Goal: Information Seeking & Learning: Learn about a topic

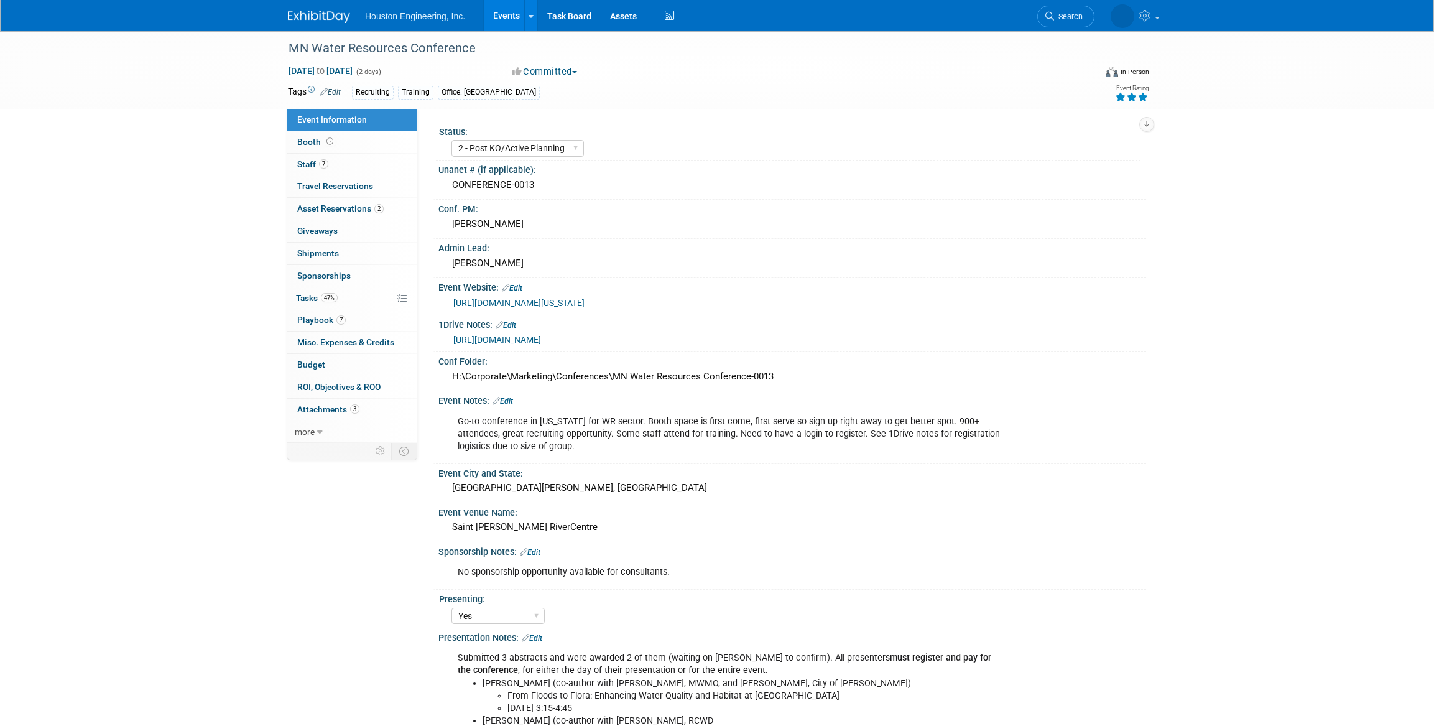
select select "2 - Post KO/Active Planning"
select select "Yes"
select select "No"
select select "Water Resources"
click at [359, 173] on link "7 Staff 7" at bounding box center [351, 165] width 129 height 22
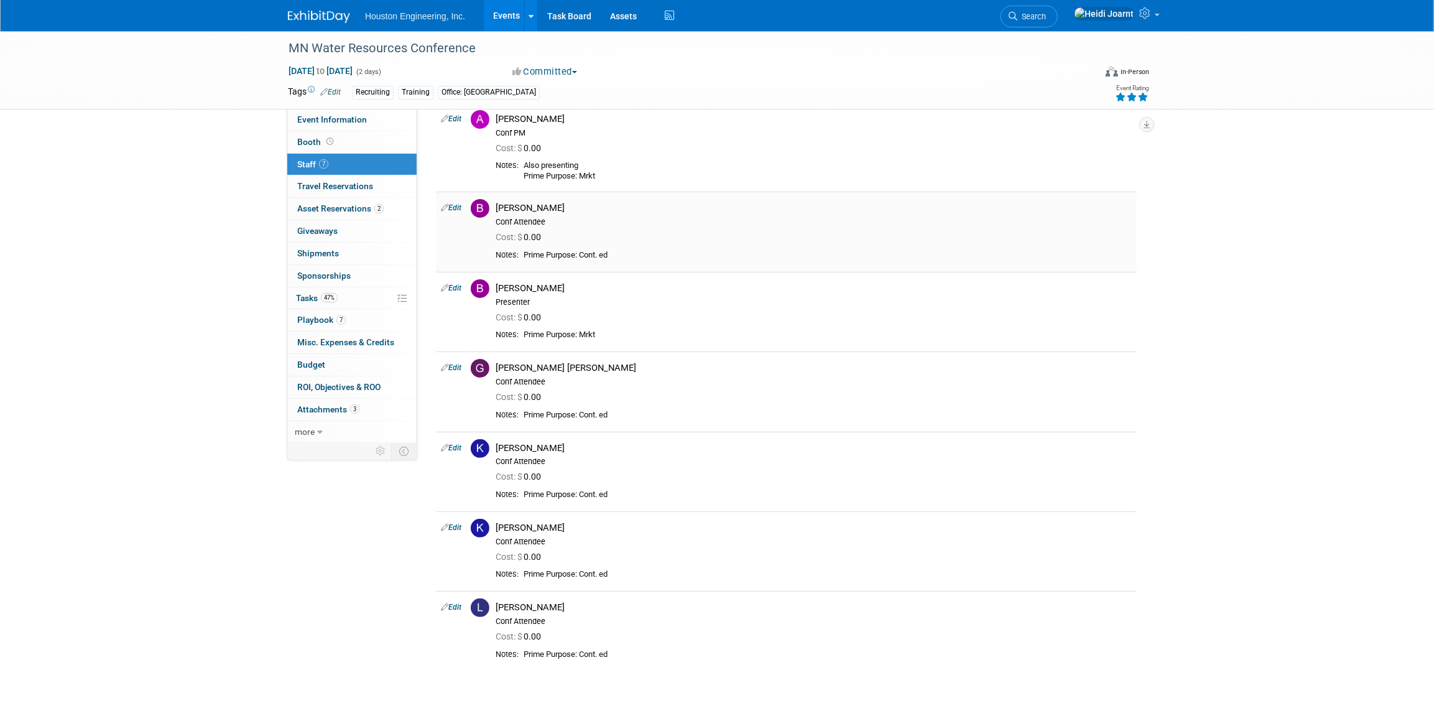
scroll to position [113, 0]
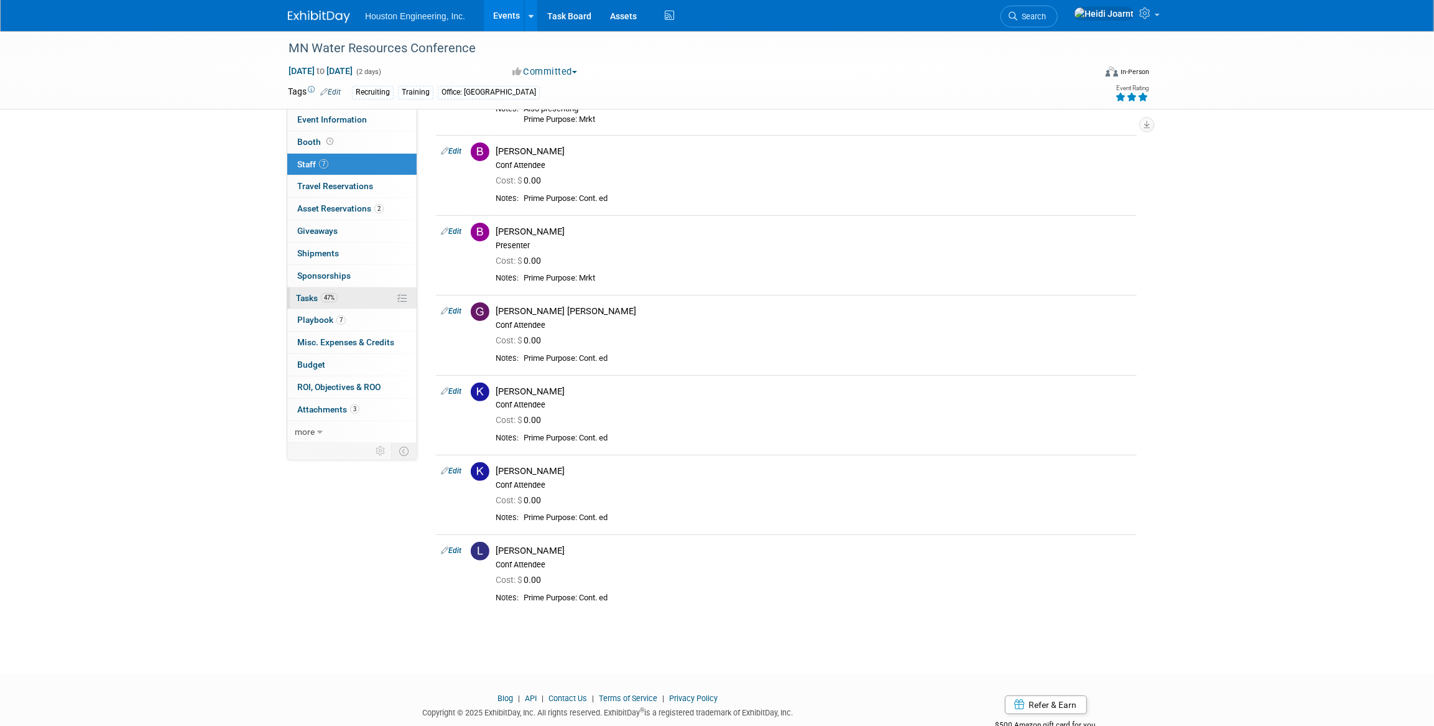
click at [359, 299] on link "47% Tasks 47%" at bounding box center [351, 298] width 129 height 22
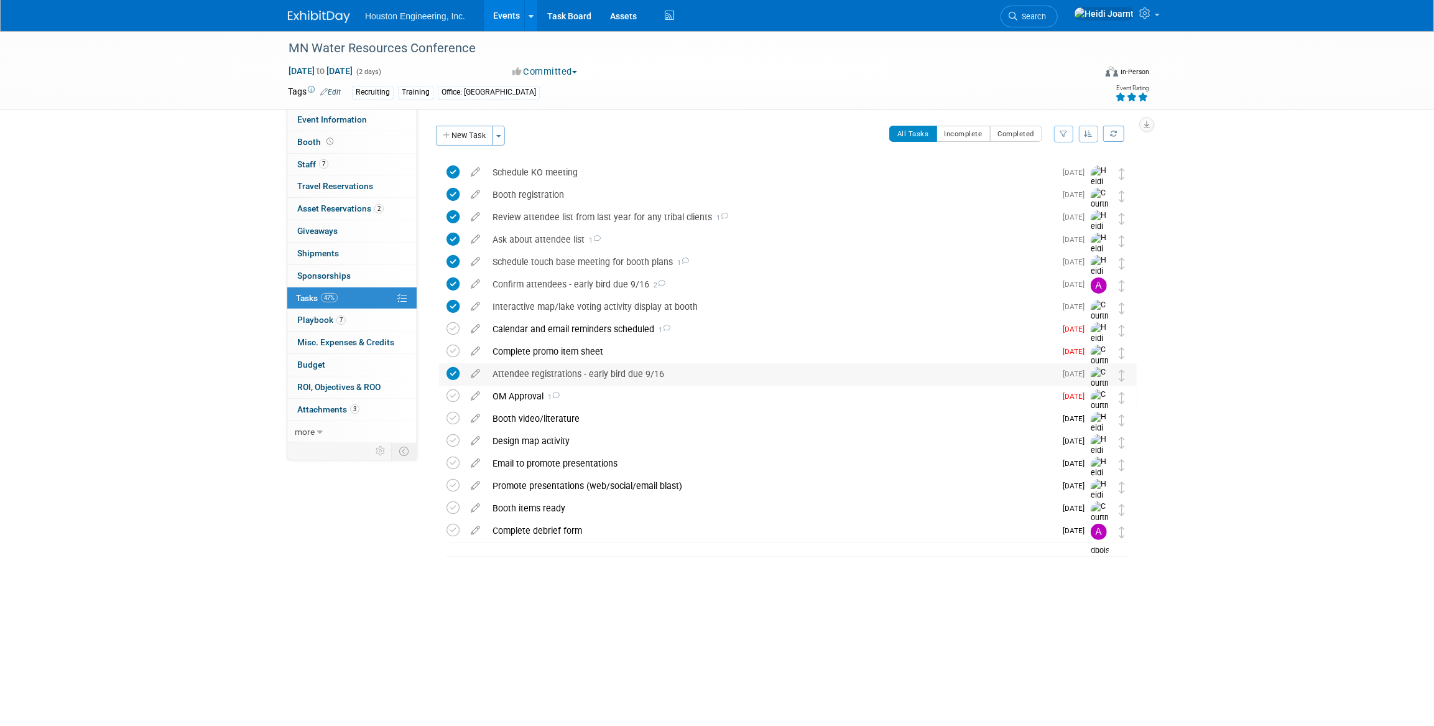
click at [669, 369] on div "Attendee registrations - early bird due 9/16" at bounding box center [770, 373] width 569 height 21
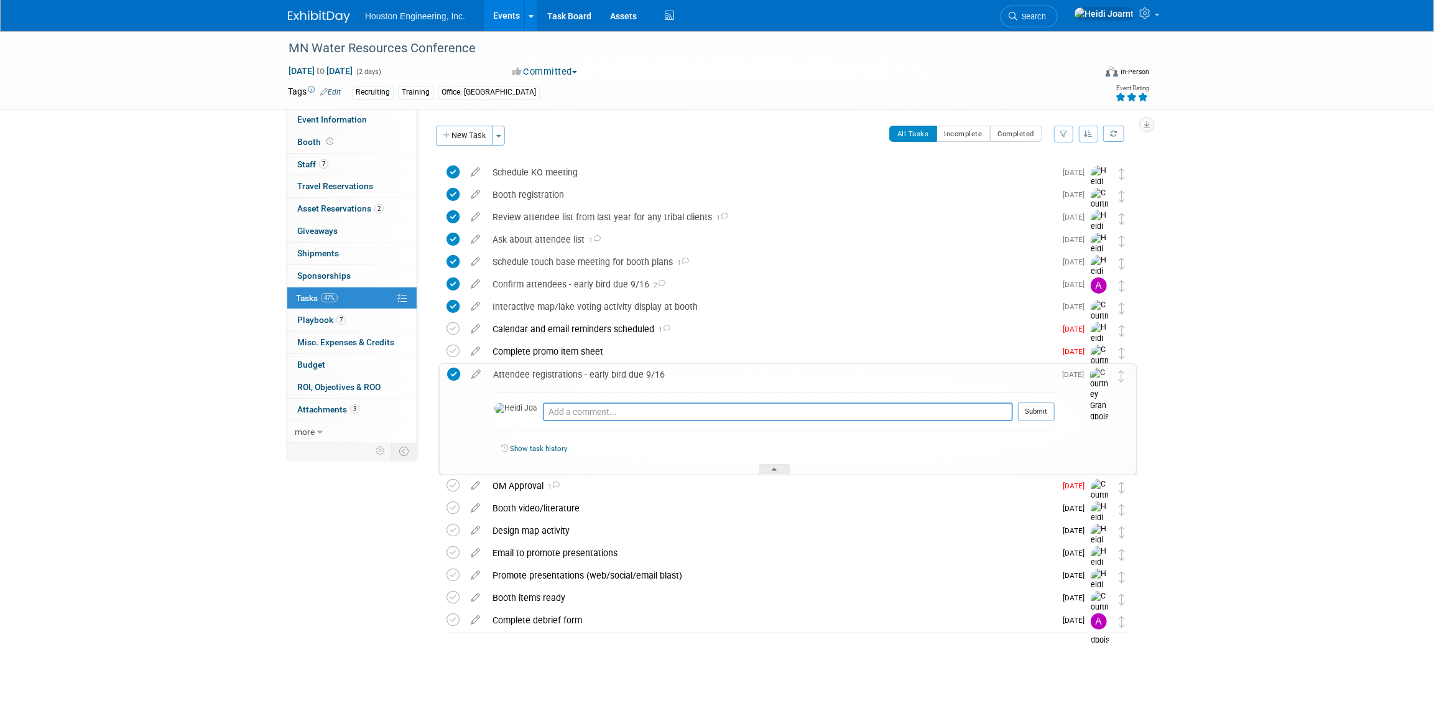
click at [669, 369] on div "Attendee registrations - early bird due 9/16" at bounding box center [771, 374] width 568 height 21
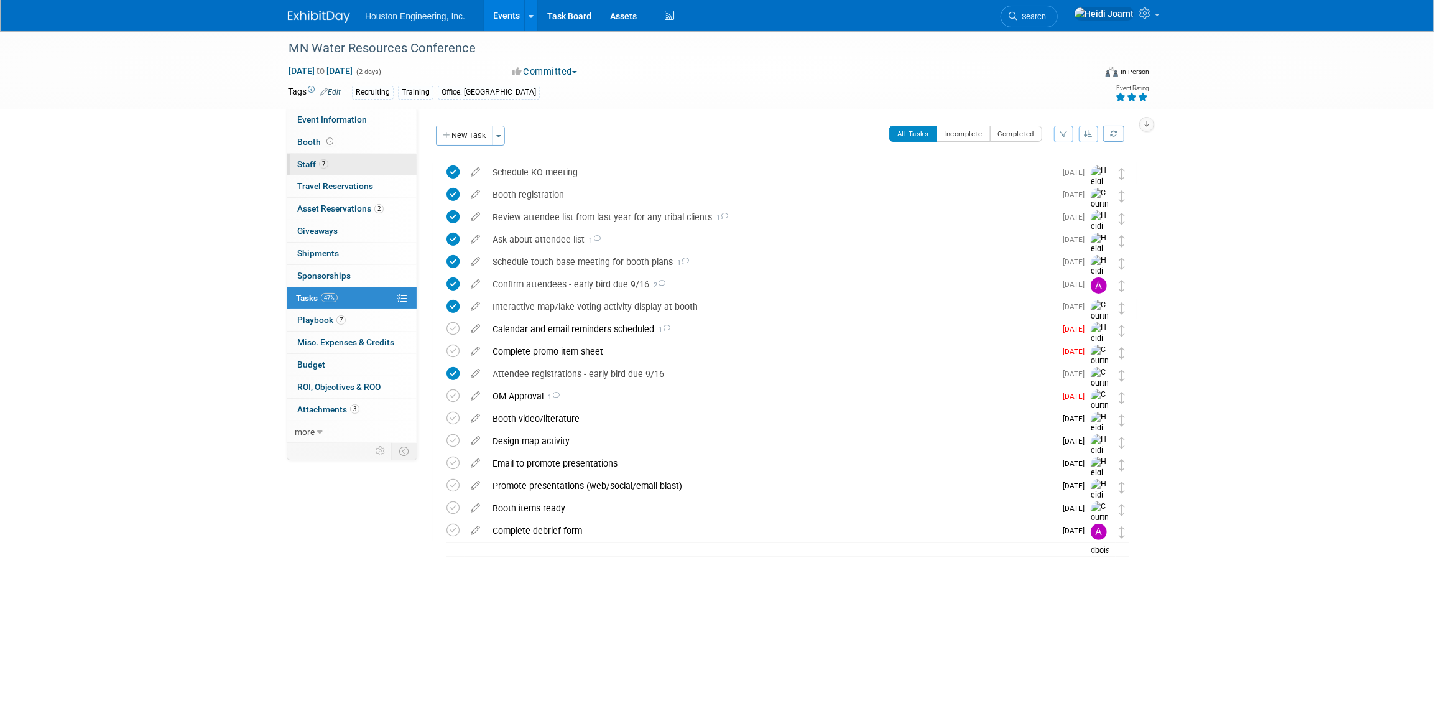
click at [359, 169] on link "7 Staff 7" at bounding box center [351, 165] width 129 height 22
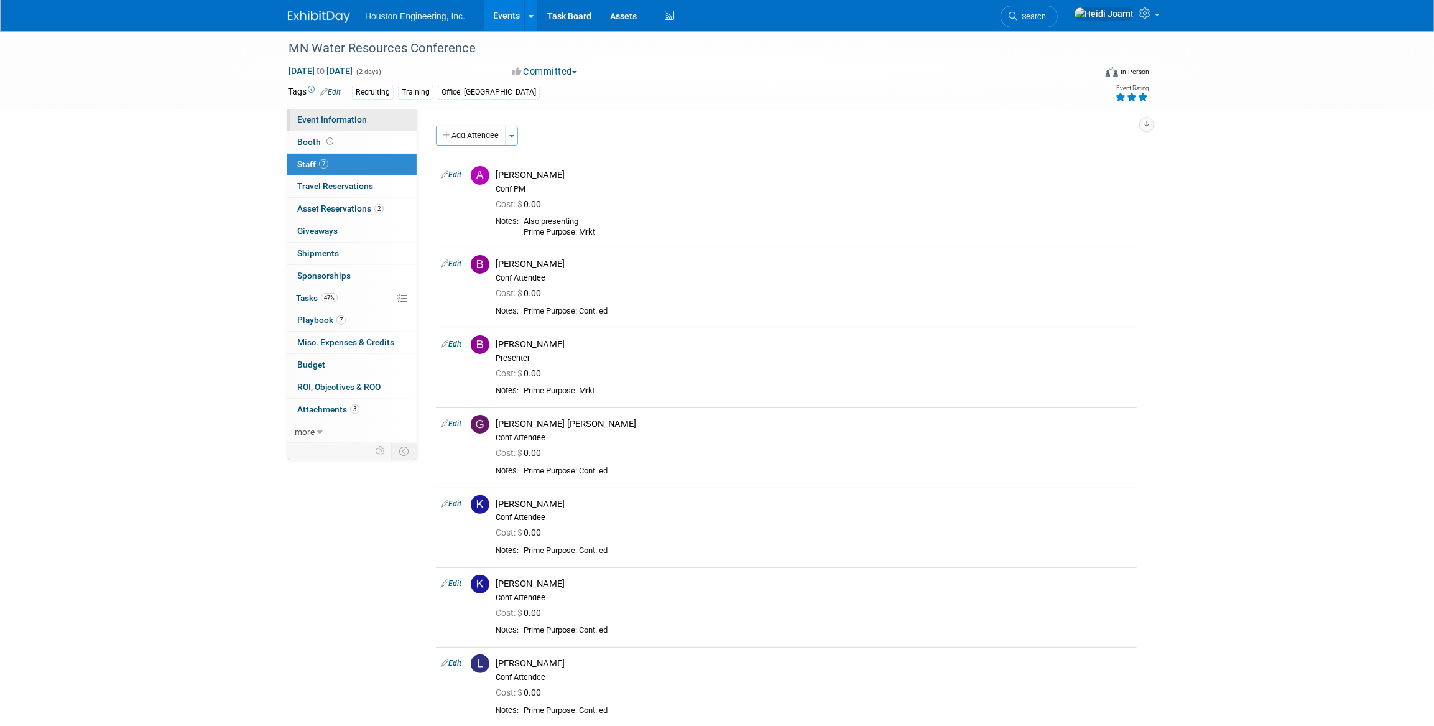
click at [343, 113] on link "Event Information" at bounding box center [351, 120] width 129 height 22
select select "2 - Post KO/Active Planning"
select select "Yes"
select select "No"
select select "Water Resources"
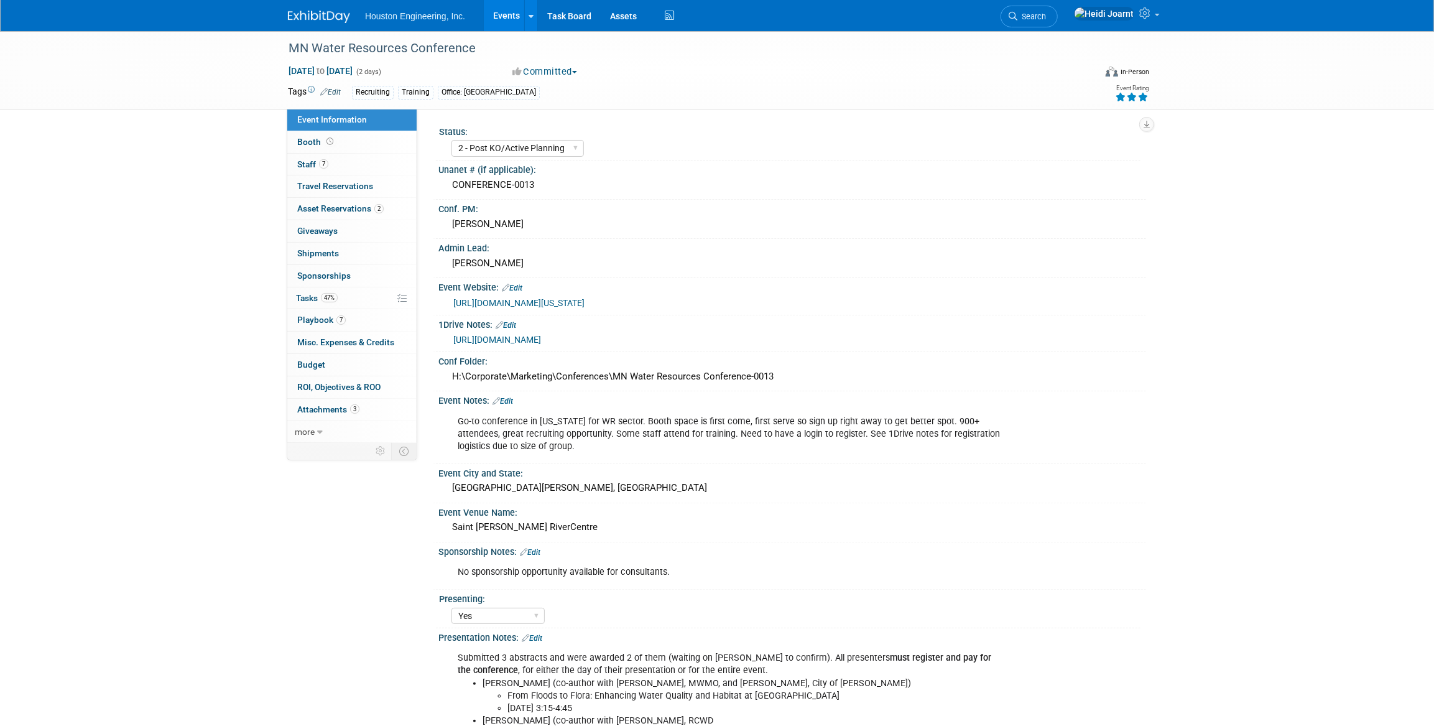
click at [541, 340] on link "https://houstoneng-my.sharepoint.com/:x:/p/hjoarnt/EZPoUNBS1itBgNkTAwUWYtwBiS6m…" at bounding box center [497, 340] width 88 height 10
click at [1058, 24] on link "Search" at bounding box center [1029, 17] width 57 height 22
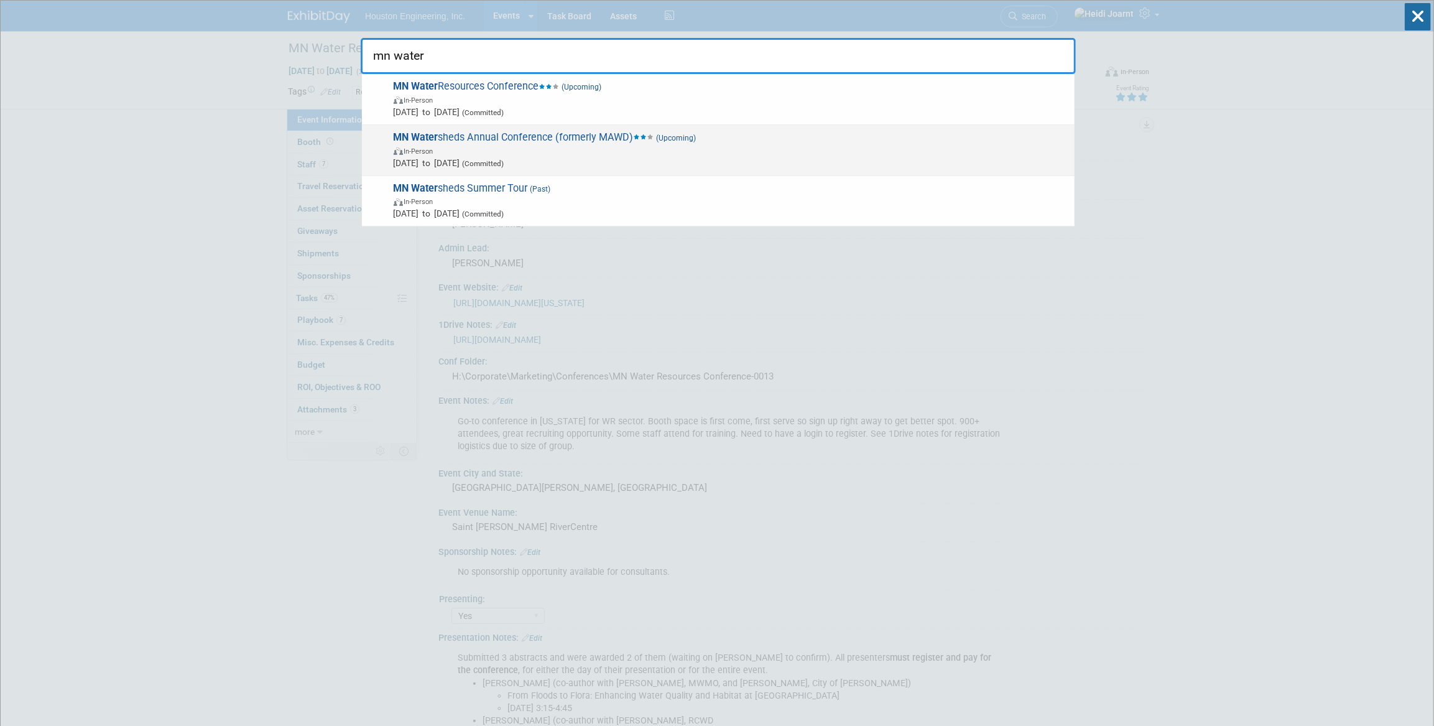
type input "mn water"
click at [595, 169] on div "MN Water sheds Annual Conference (formerly MAWD) (Upcoming) In-Person Dec 3, 20…" at bounding box center [718, 150] width 713 height 51
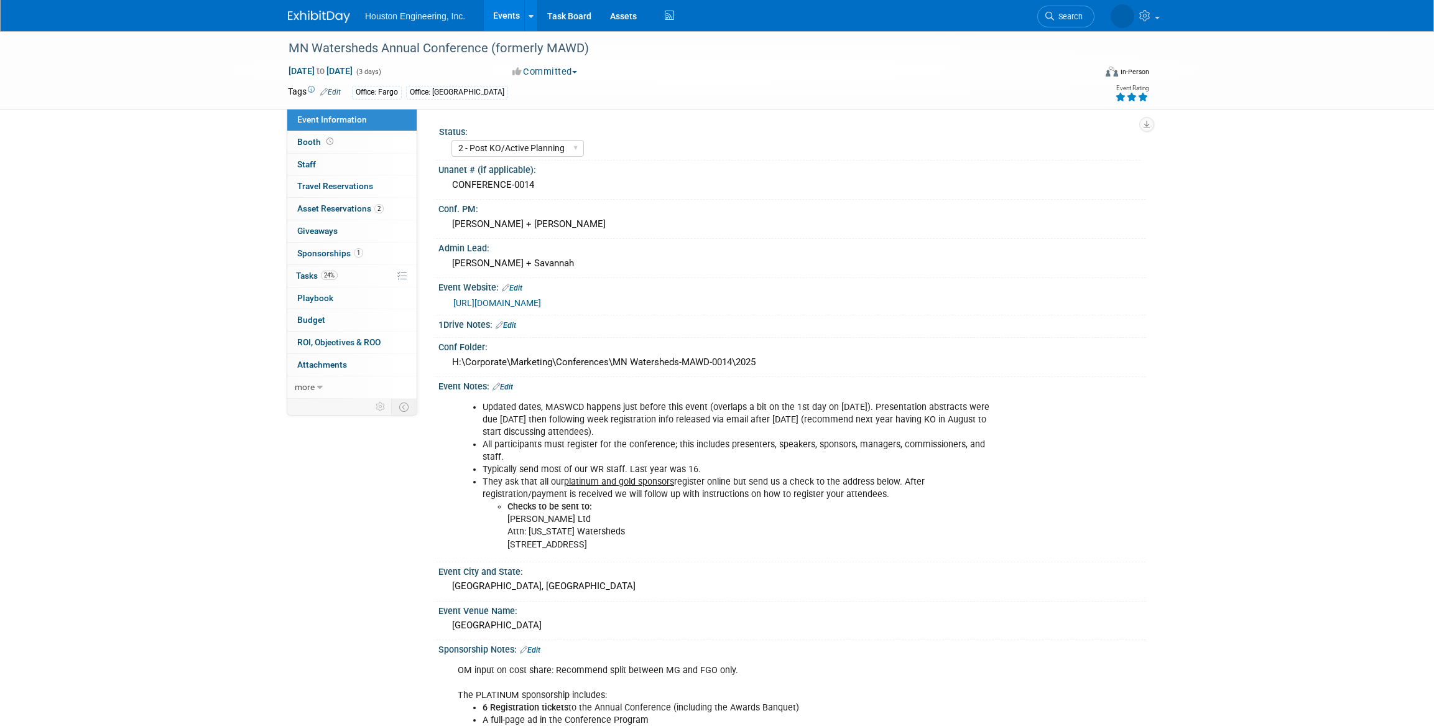
select select "2 - Post KO/Active Planning"
select select "Yes"
select select "Water Resources"
click at [347, 168] on link "0 Staff 0" at bounding box center [351, 165] width 129 height 22
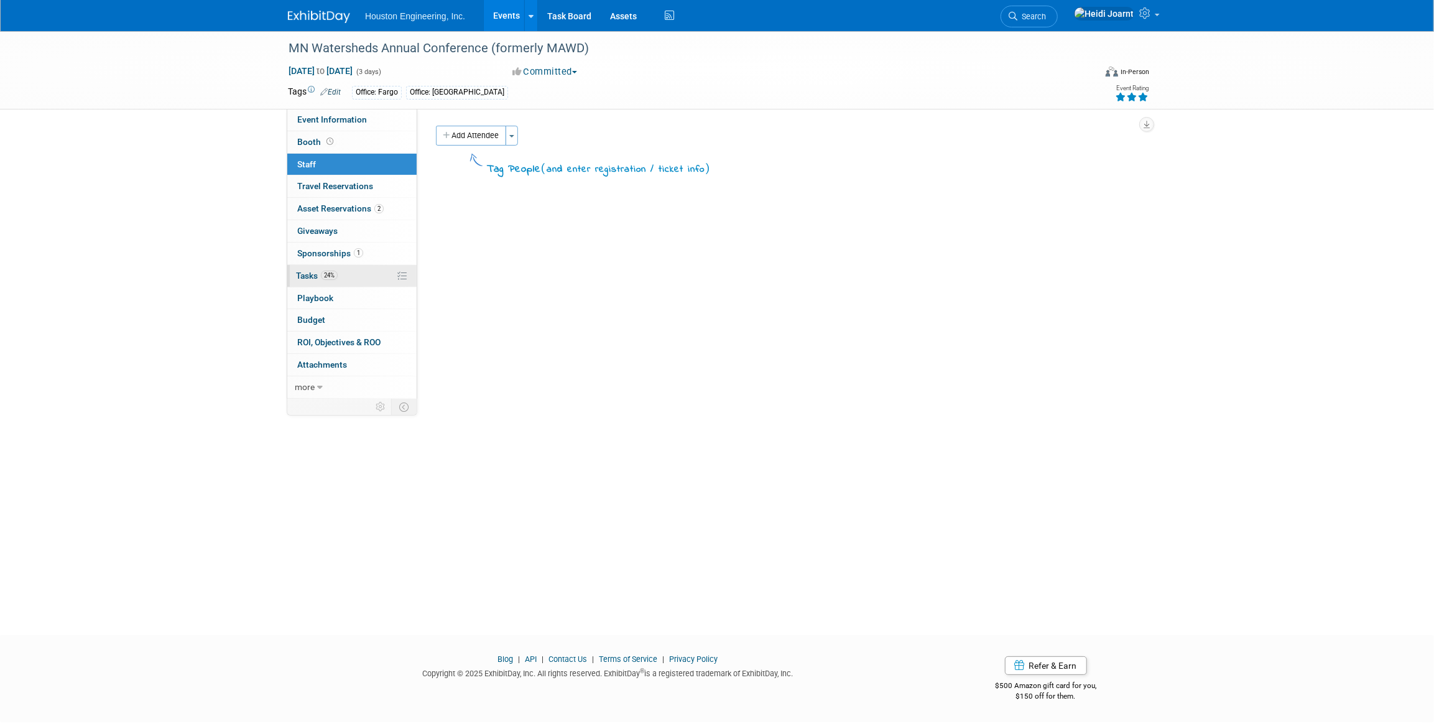
click at [356, 279] on link "24% Tasks 24%" at bounding box center [351, 276] width 129 height 22
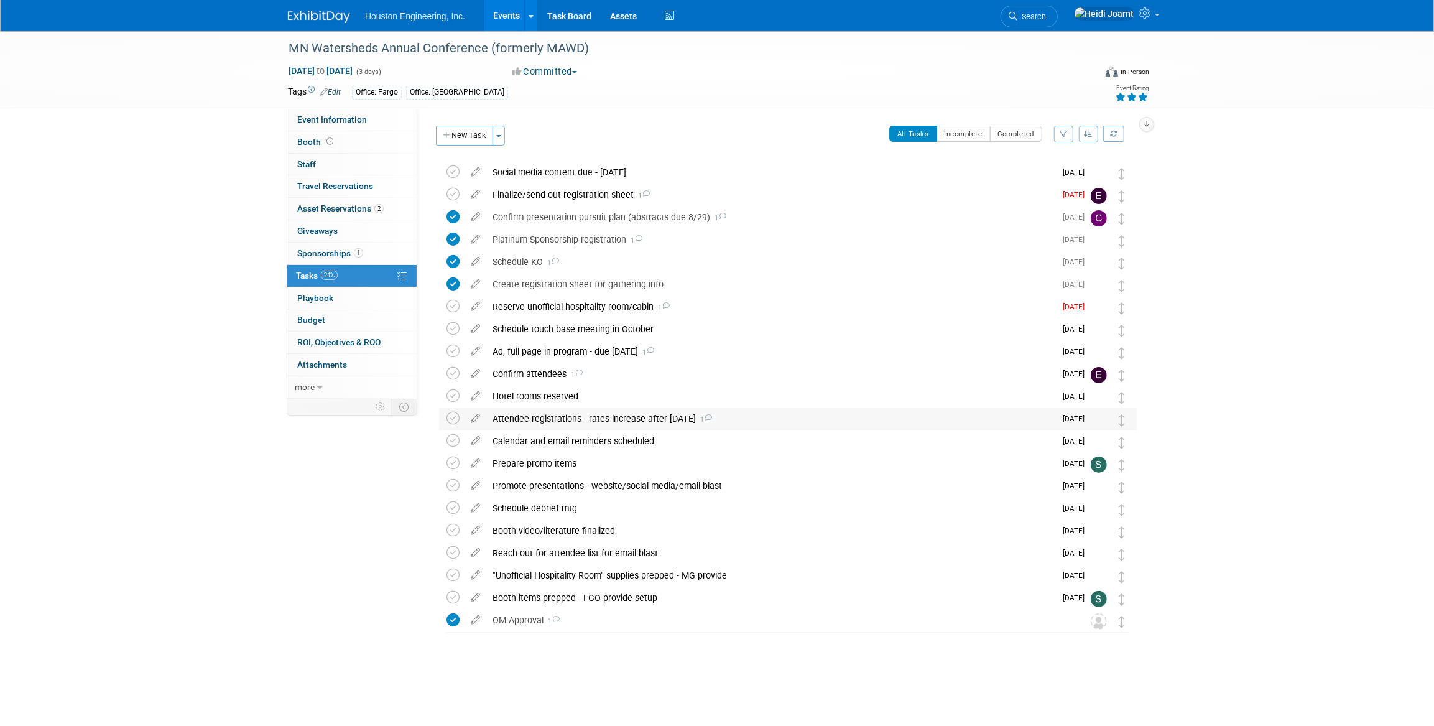
click at [603, 420] on div "Attendee registrations - rates increase after Nov 19 1" at bounding box center [770, 418] width 569 height 21
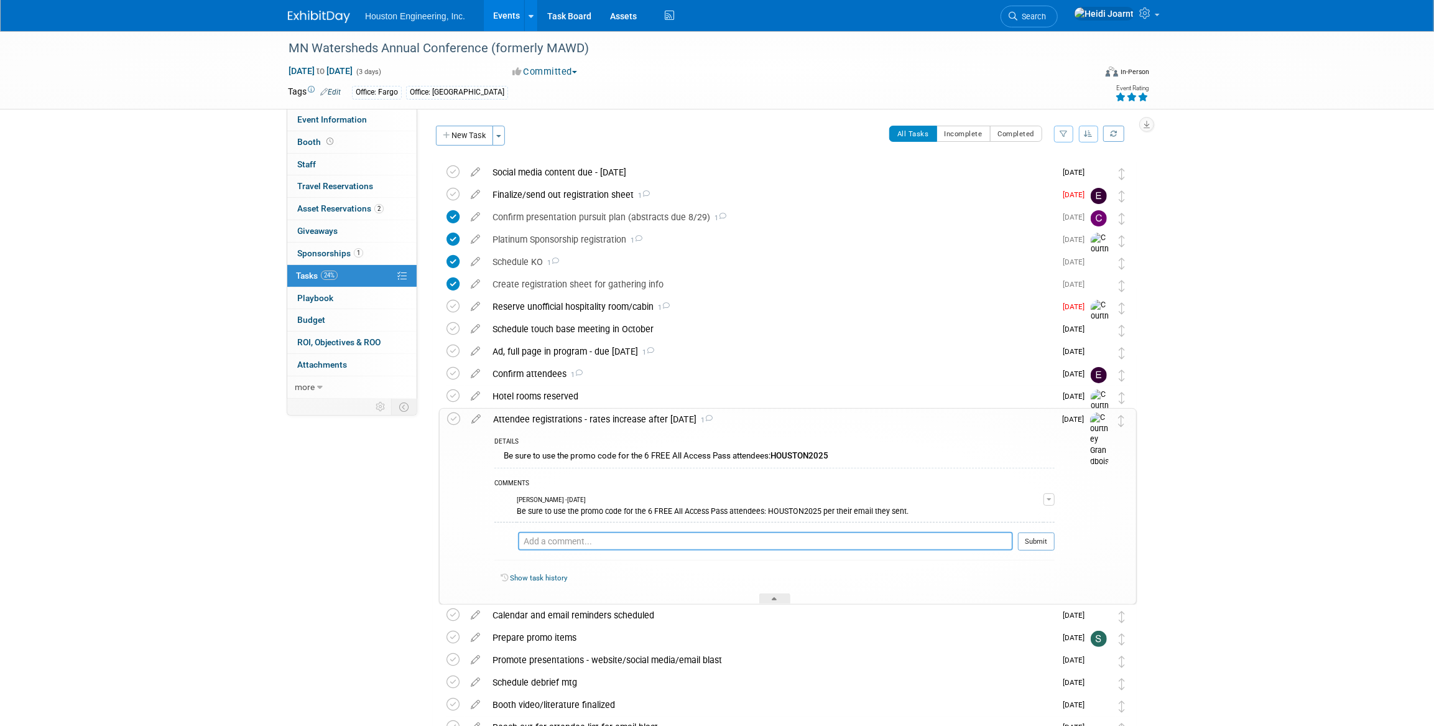
click at [590, 540] on textarea at bounding box center [778, 541] width 470 height 19
type textarea "Courtney lead registering attendees and hotels, Savannah lead booth items."
drag, startPoint x: 659, startPoint y: 527, endPoint x: 479, endPoint y: 522, distance: 180.4
click at [479, 522] on tr "Attendee registrations - rates increase after Nov 19 1 DETAILS Be sure to use t…" at bounding box center [788, 506] width 682 height 195
click at [476, 419] on icon at bounding box center [476, 417] width 22 height 16
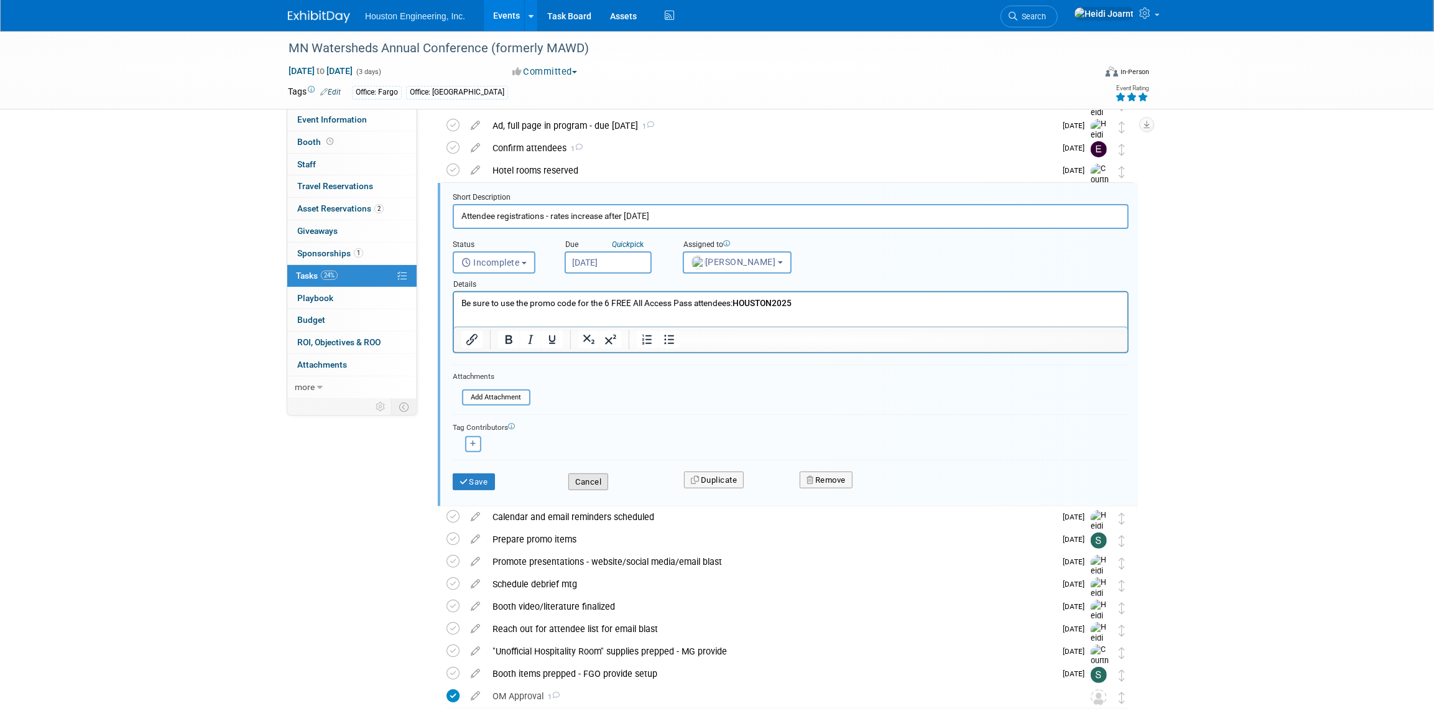
click at [598, 484] on button "Cancel" at bounding box center [588, 481] width 40 height 17
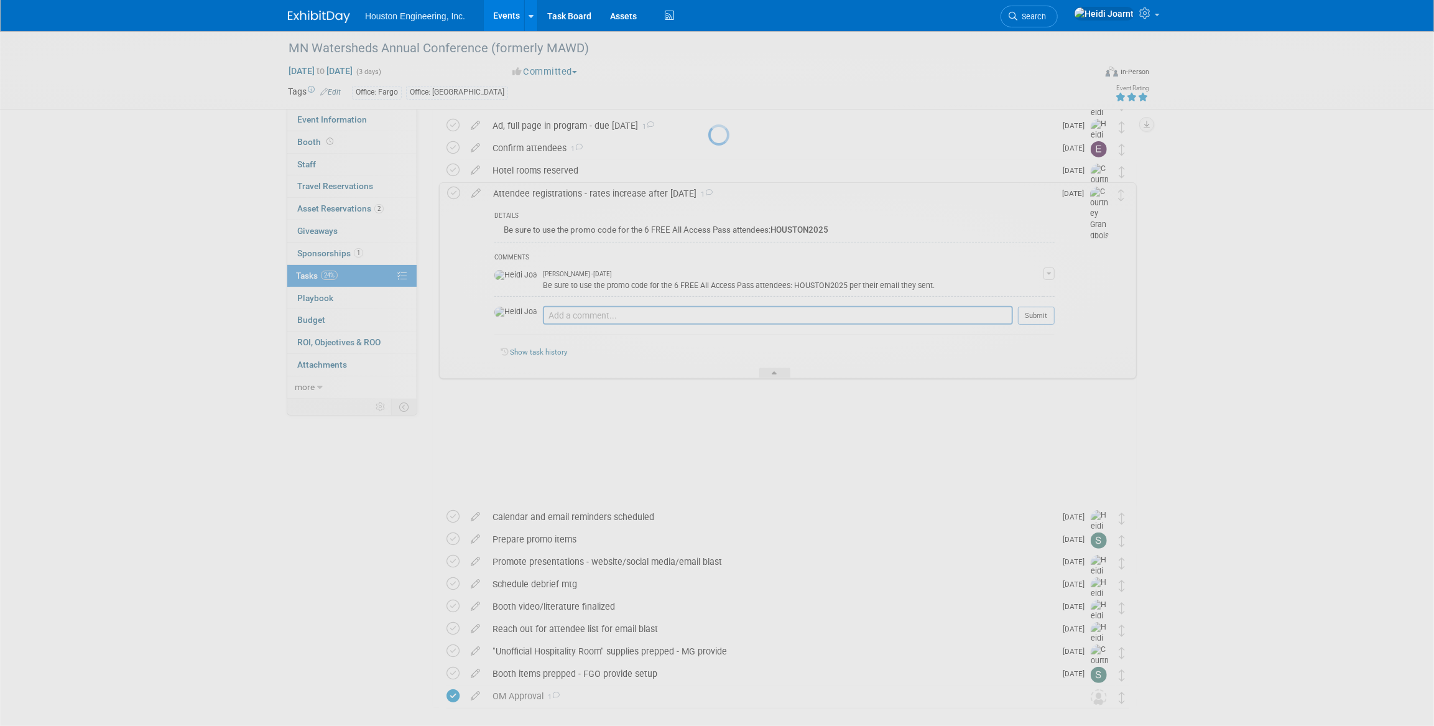
scroll to position [155, 0]
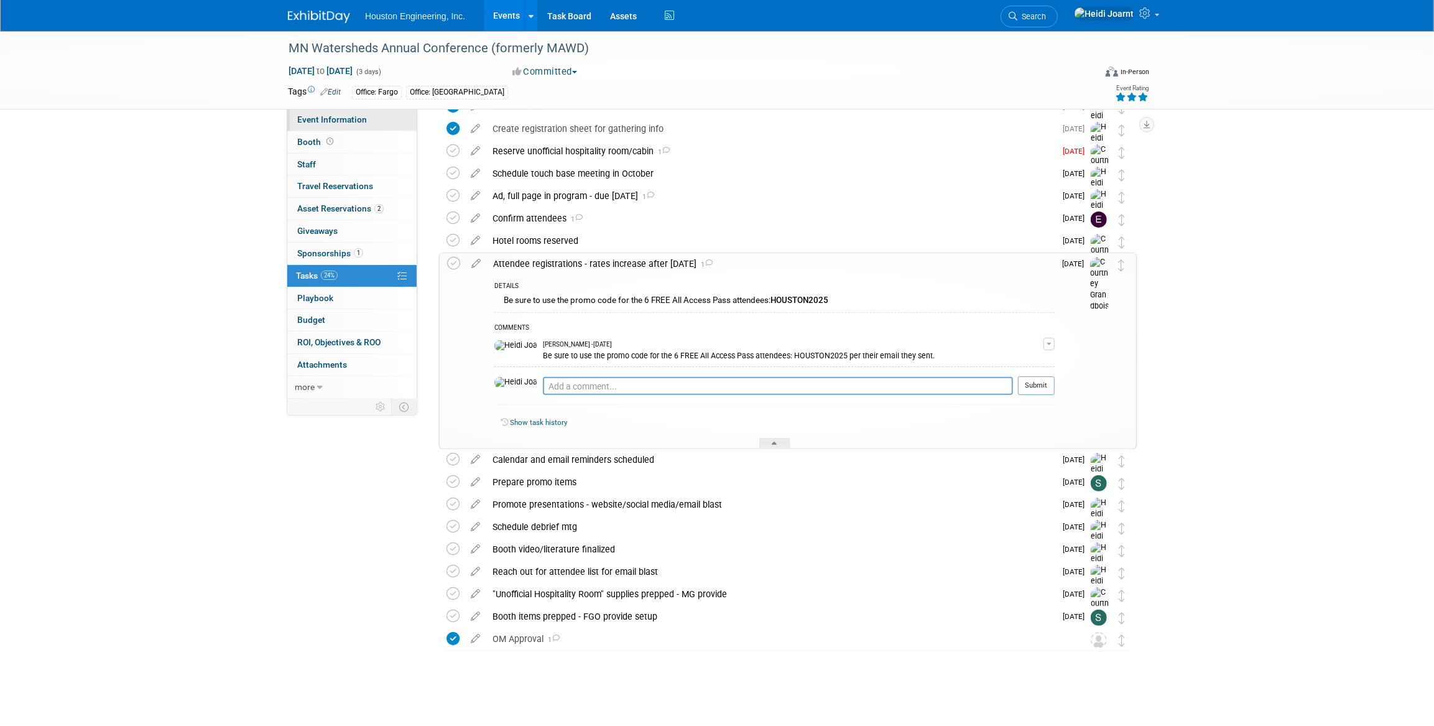
click at [359, 119] on span "Event Information" at bounding box center [332, 119] width 70 height 10
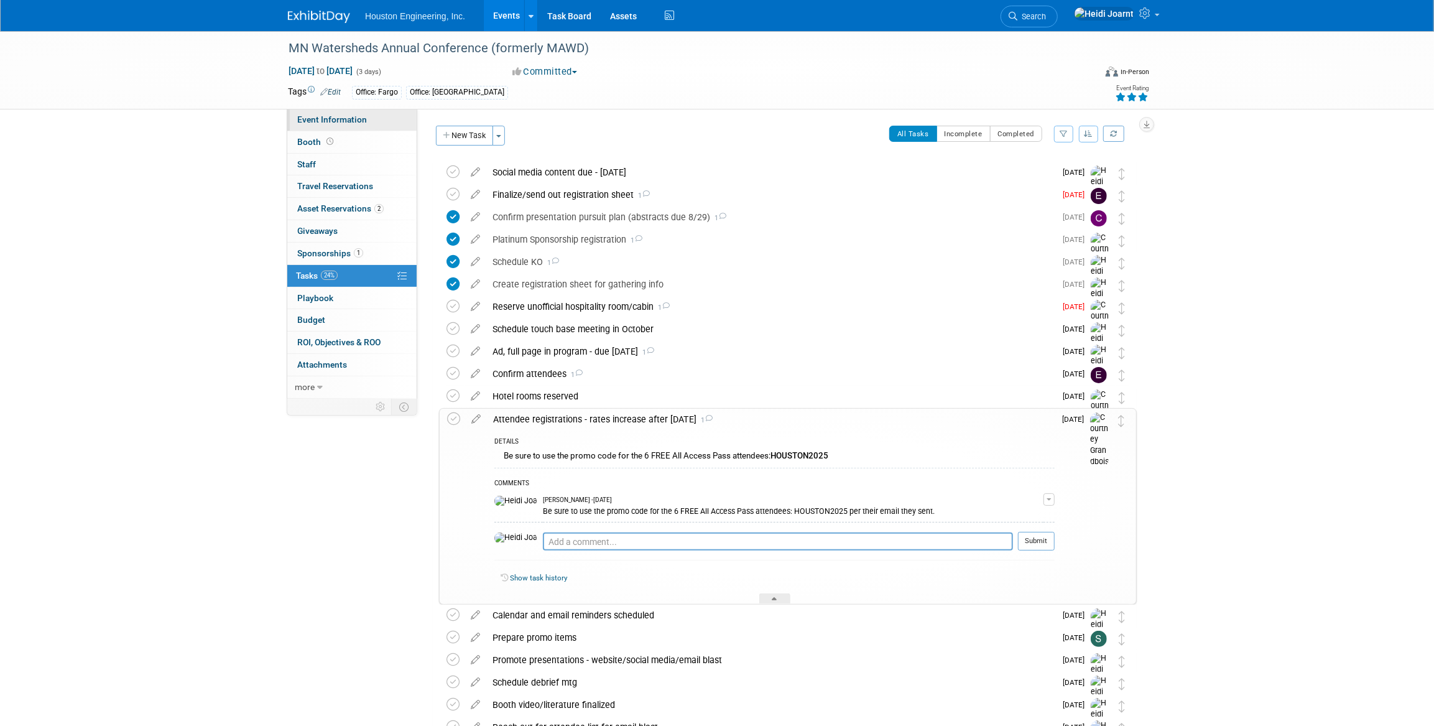
select select "2 - Post KO/Active Planning"
select select "Yes"
select select "Water Resources"
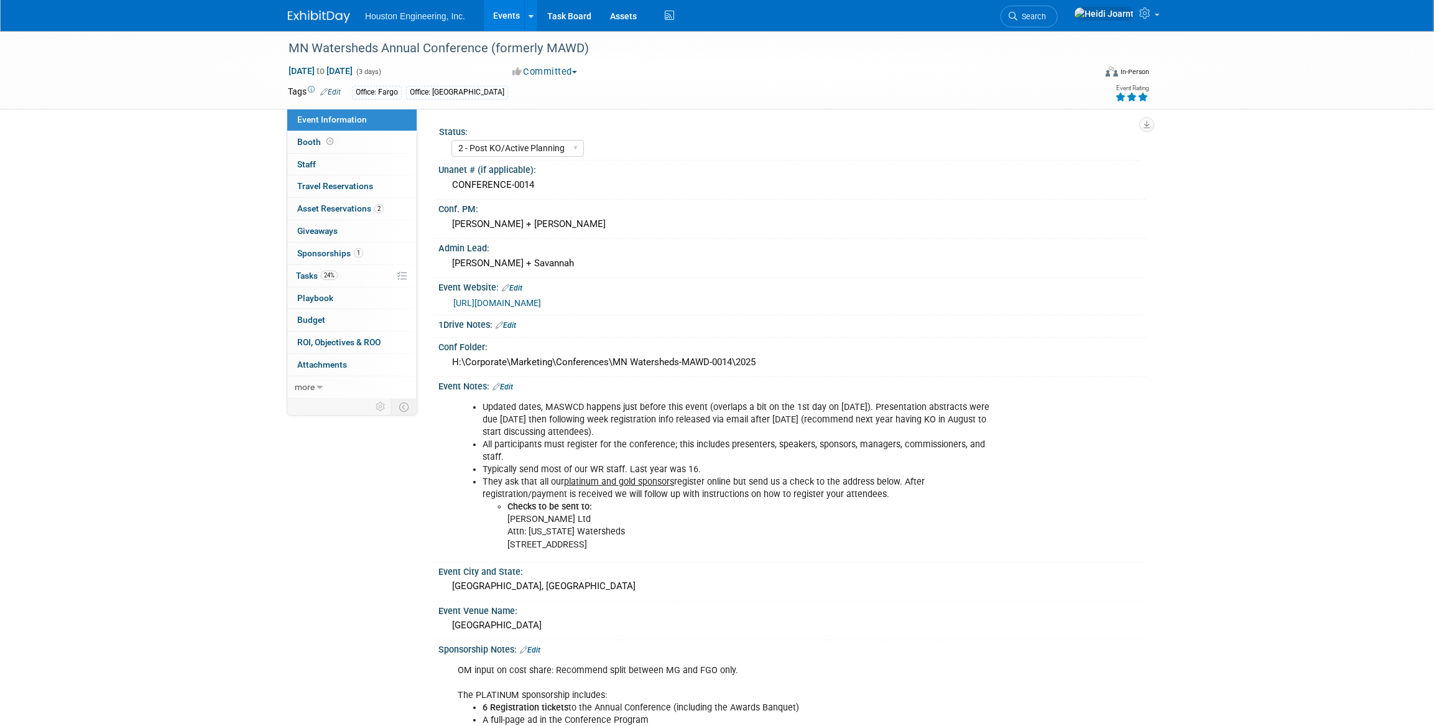
click at [505, 386] on link "Edit" at bounding box center [503, 386] width 21 height 9
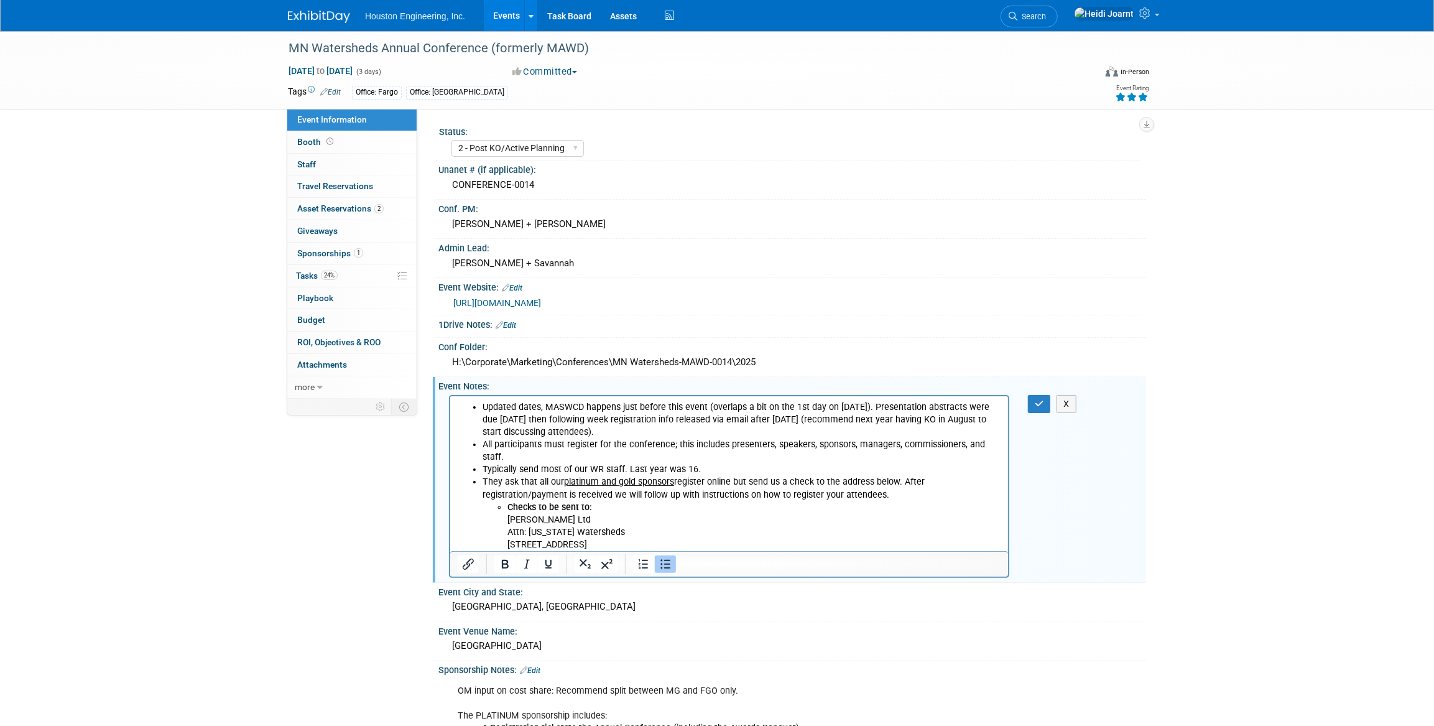
click at [723, 470] on li "Typically send most of our WR staff. Last year was 16." at bounding box center [741, 469] width 519 height 12
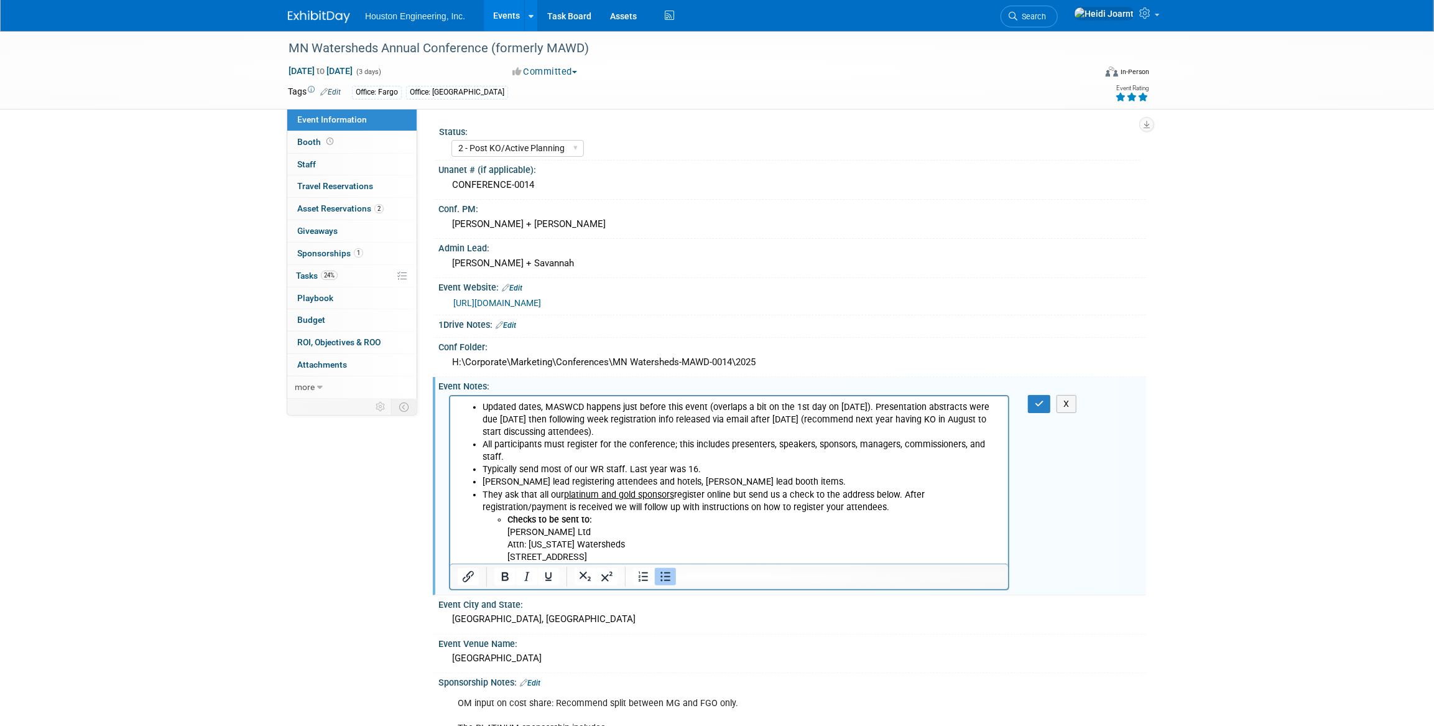
click at [784, 481] on li "Courtney lead registering attendees and hotels, Savannah lead booth items." at bounding box center [741, 481] width 519 height 12
drag, startPoint x: 589, startPoint y: 430, endPoint x: 801, endPoint y: 422, distance: 212.2
click at [801, 422] on li "Updated dates, MASWCD happens just before this event (overlaps a bit on the 1st…" at bounding box center [741, 419] width 519 height 37
click at [708, 427] on li "Updated dates, MASWCD happens just before this event (overlaps a bit on the 1st…" at bounding box center [741, 419] width 519 height 37
click at [588, 430] on li "Updated dates, MASWCD happens just before this event (overlaps a bit on the 1st…" at bounding box center [741, 419] width 519 height 37
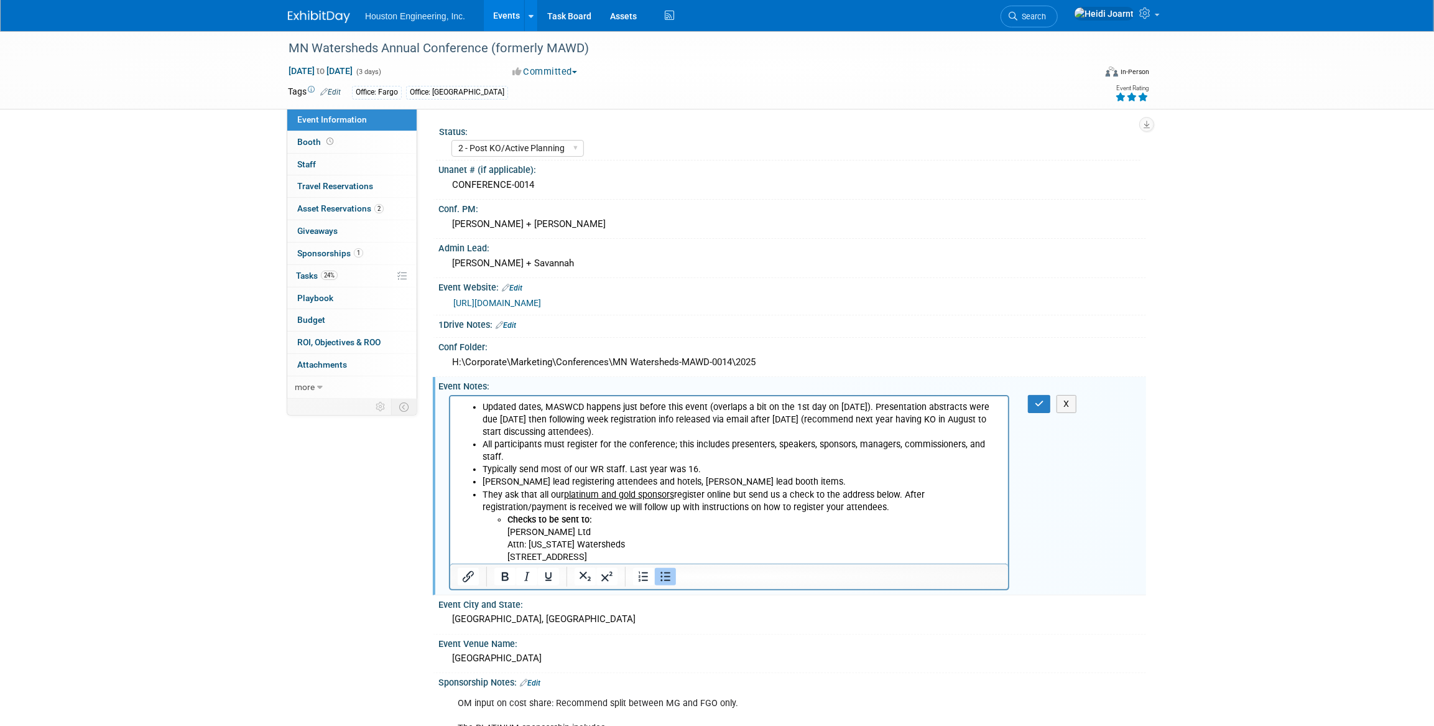
click at [673, 556] on li "Checks to be sent to: Obremski Ltd Attn: Minnesota Watersheds 1005 Mainstreet, …" at bounding box center [754, 538] width 494 height 50
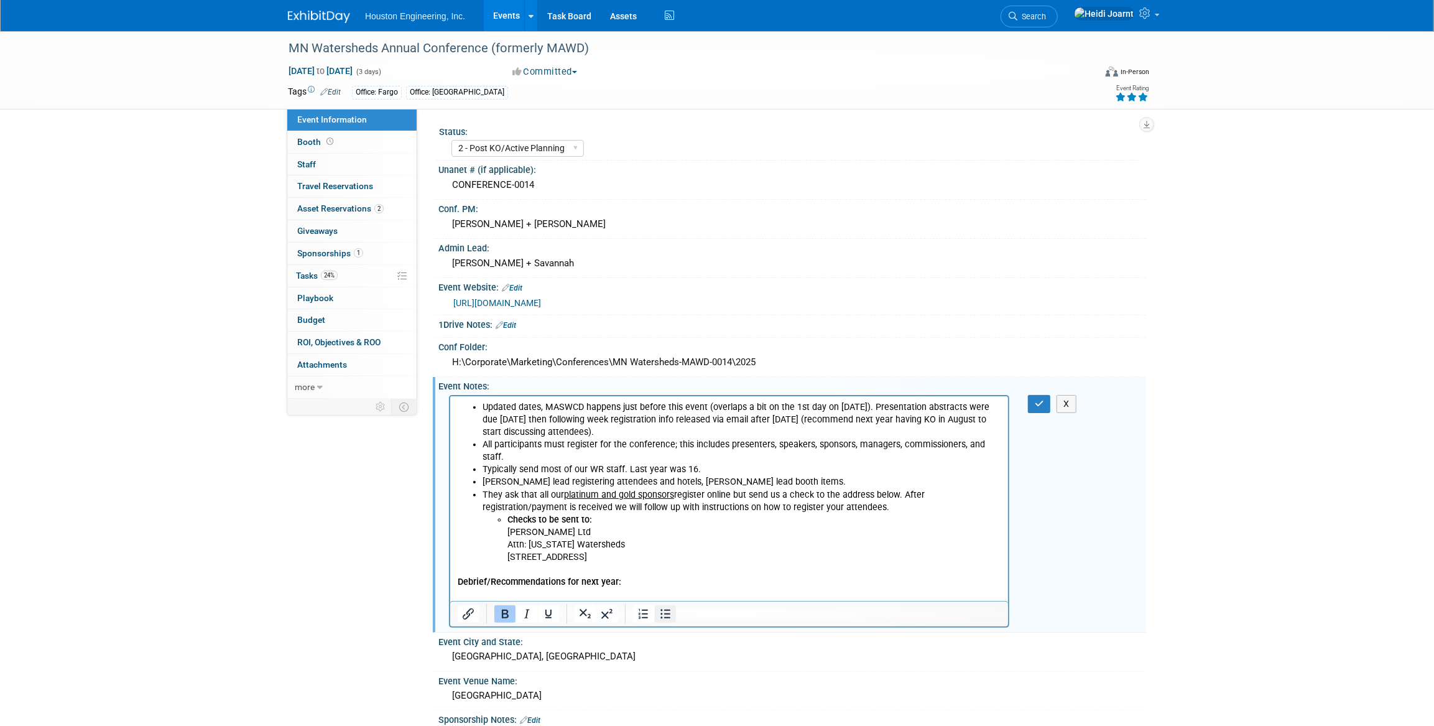
click at [661, 609] on icon "Bullet list" at bounding box center [665, 613] width 15 height 15
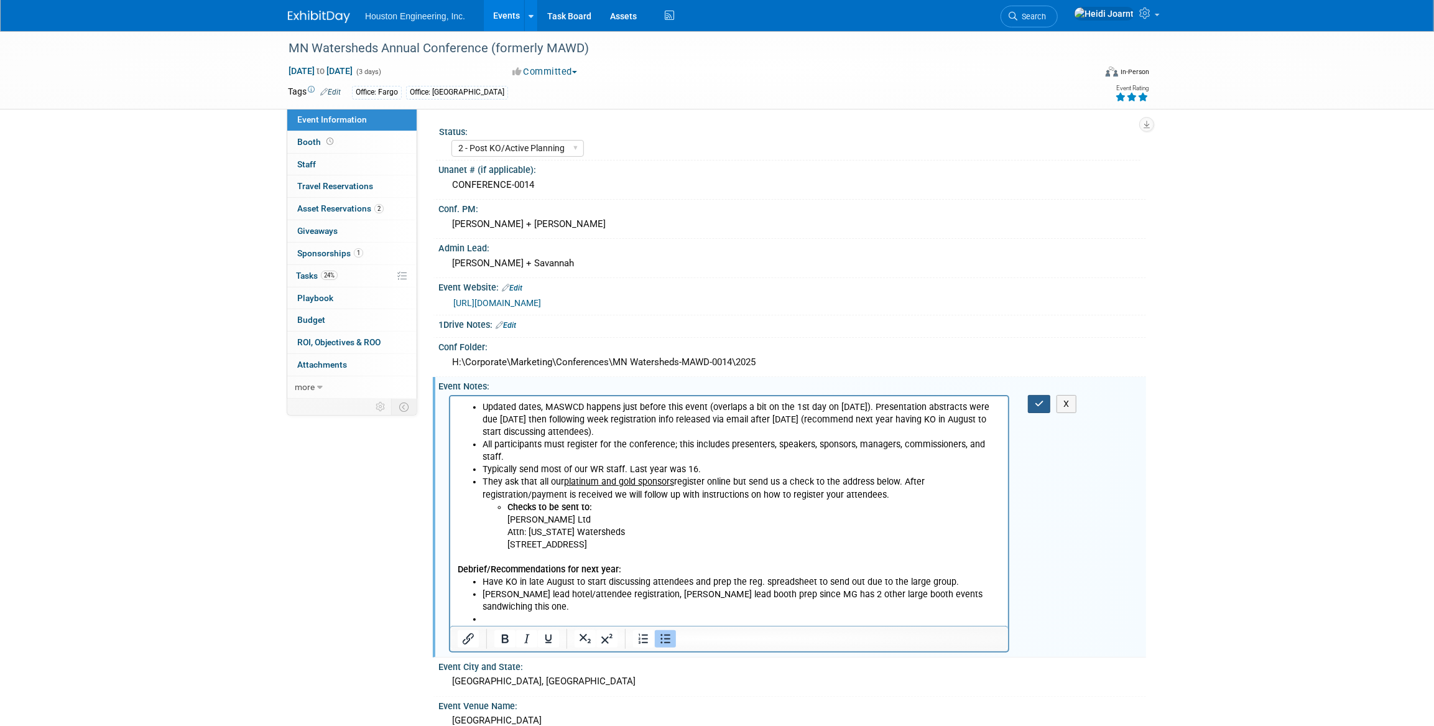
click at [1031, 404] on button "button" at bounding box center [1039, 404] width 23 height 18
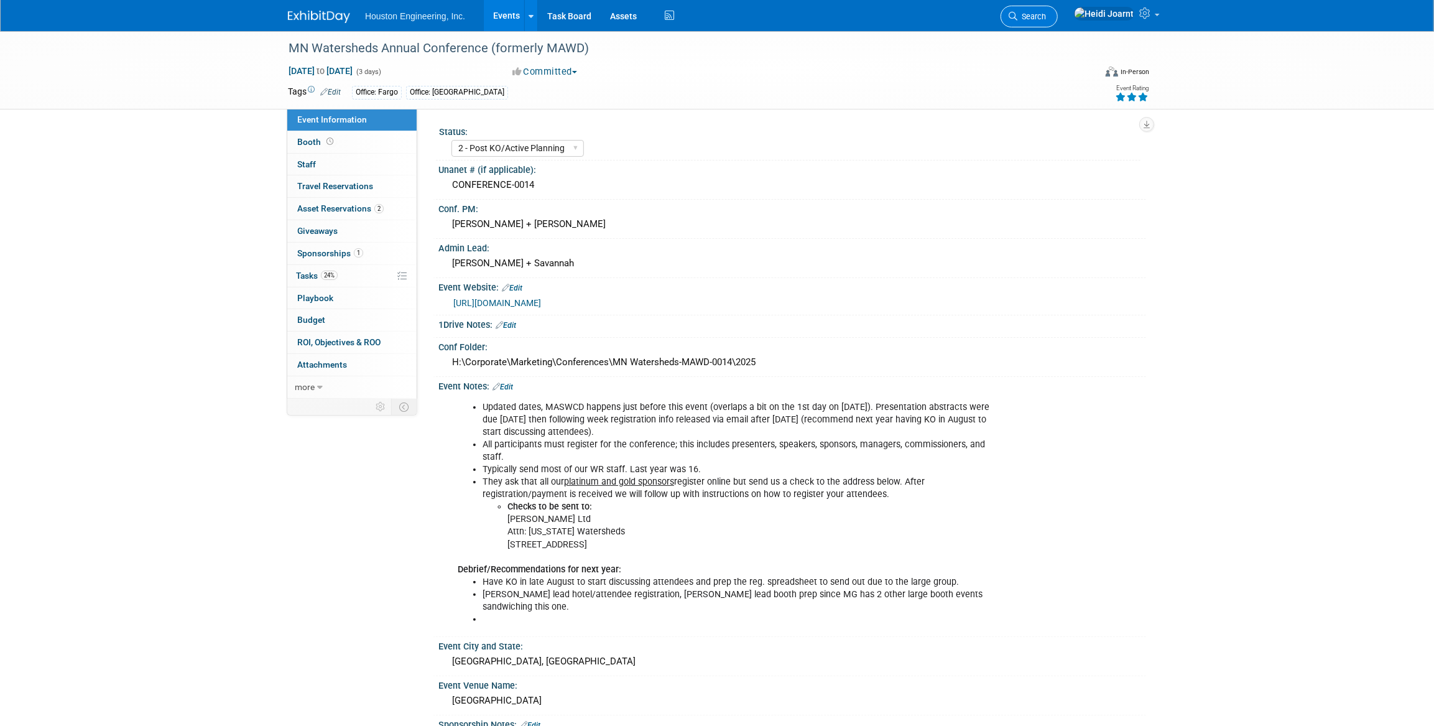
click at [1058, 10] on link "Search" at bounding box center [1029, 17] width 57 height 22
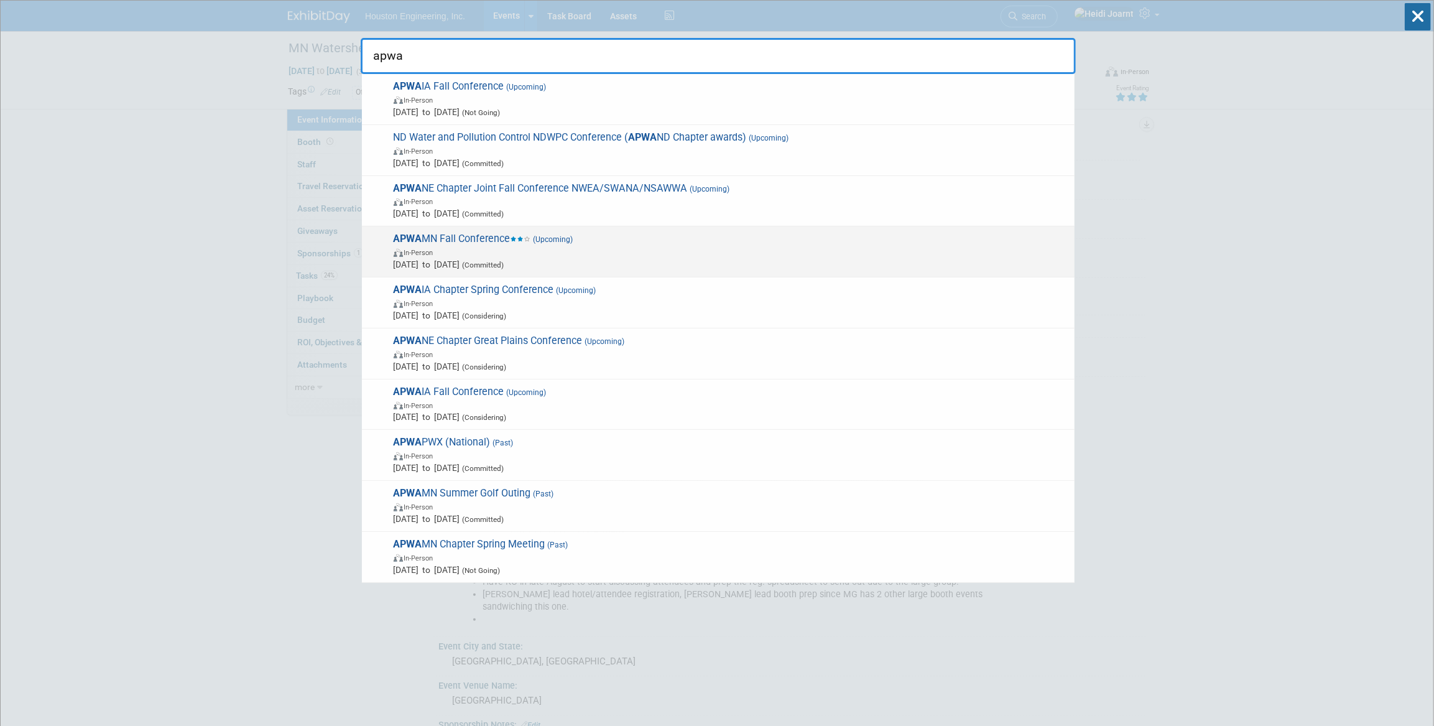
type input "apwa"
click at [501, 244] on span "APWA MN Fall Conference (Upcoming) In-Person Nov 20, 2025 to Nov 21, 2025 (Comm…" at bounding box center [729, 252] width 679 height 38
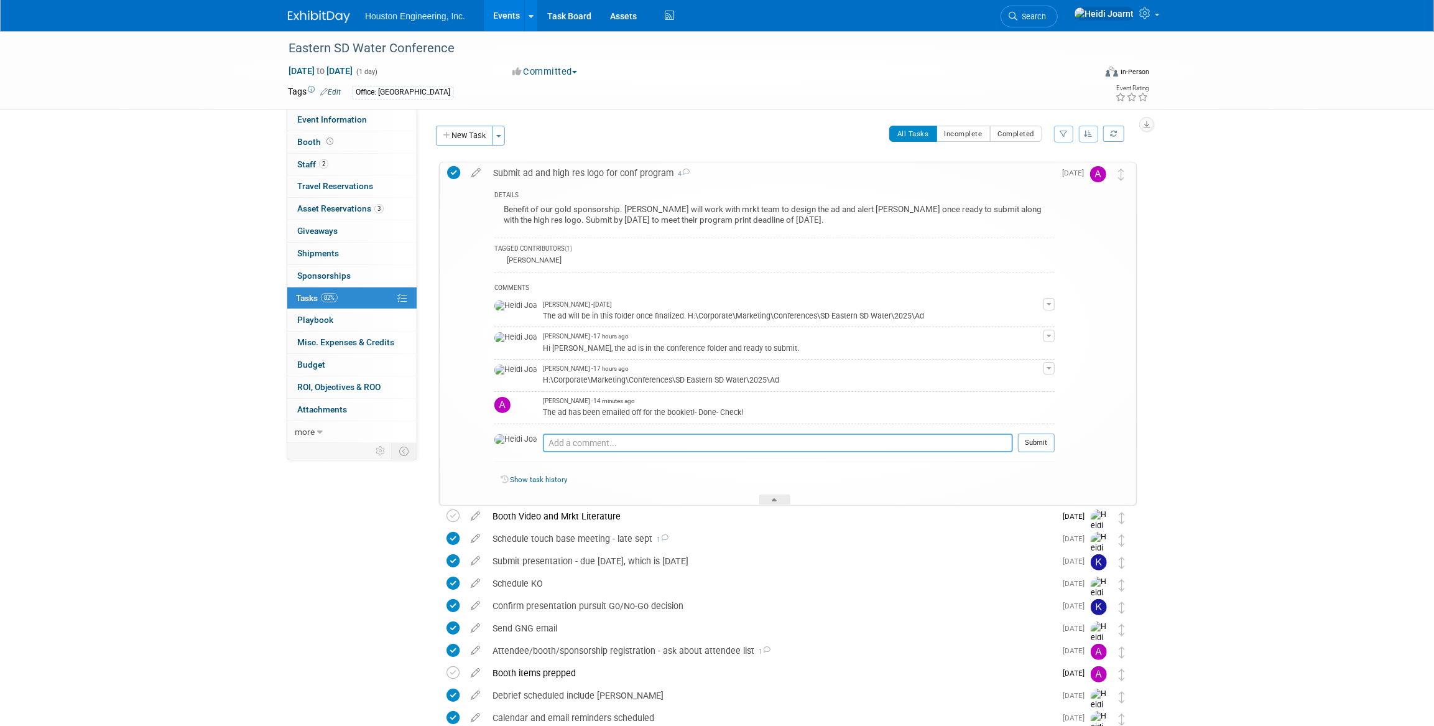
click at [659, 435] on textarea at bounding box center [778, 442] width 470 height 19
type textarea "Excellent, thank you!"
click at [1032, 447] on button "Submit" at bounding box center [1036, 442] width 37 height 19
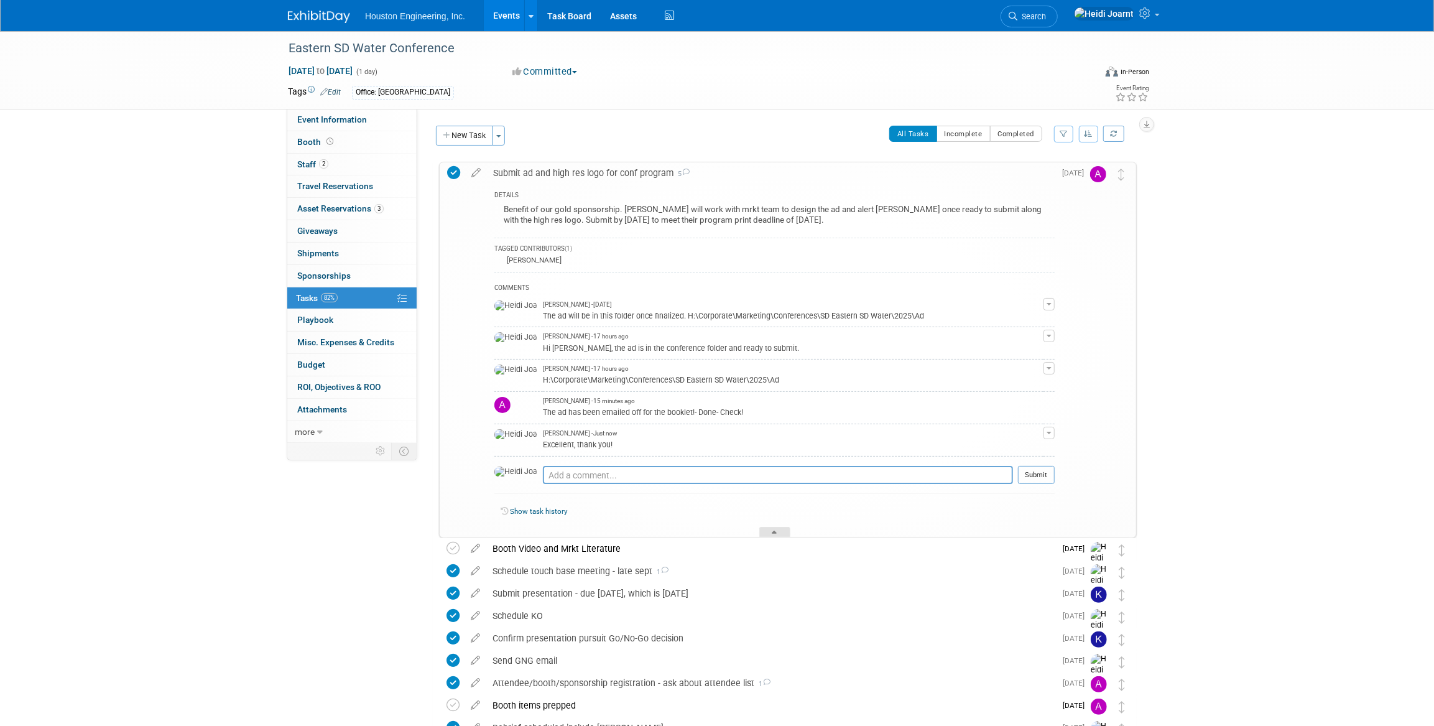
click at [784, 535] on div at bounding box center [774, 532] width 31 height 11
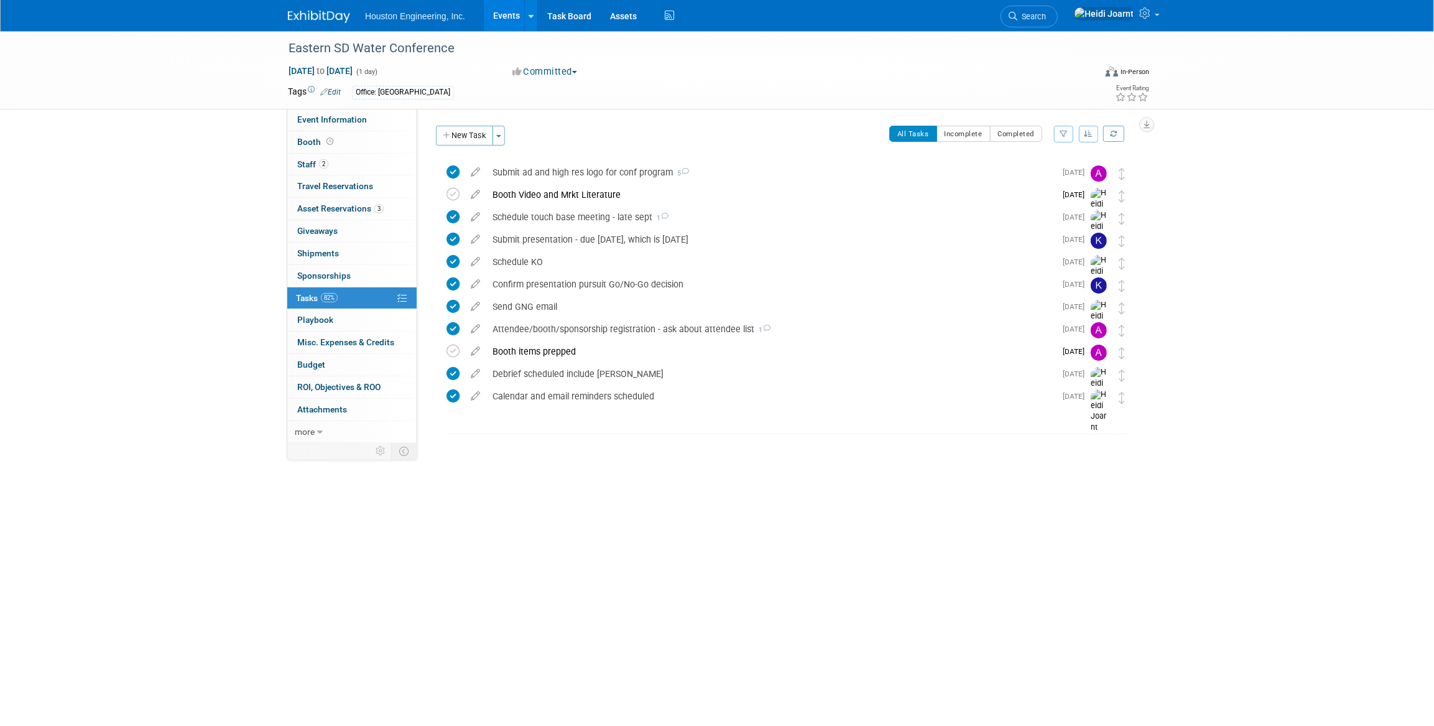
click at [504, 16] on link "Events" at bounding box center [506, 15] width 45 height 31
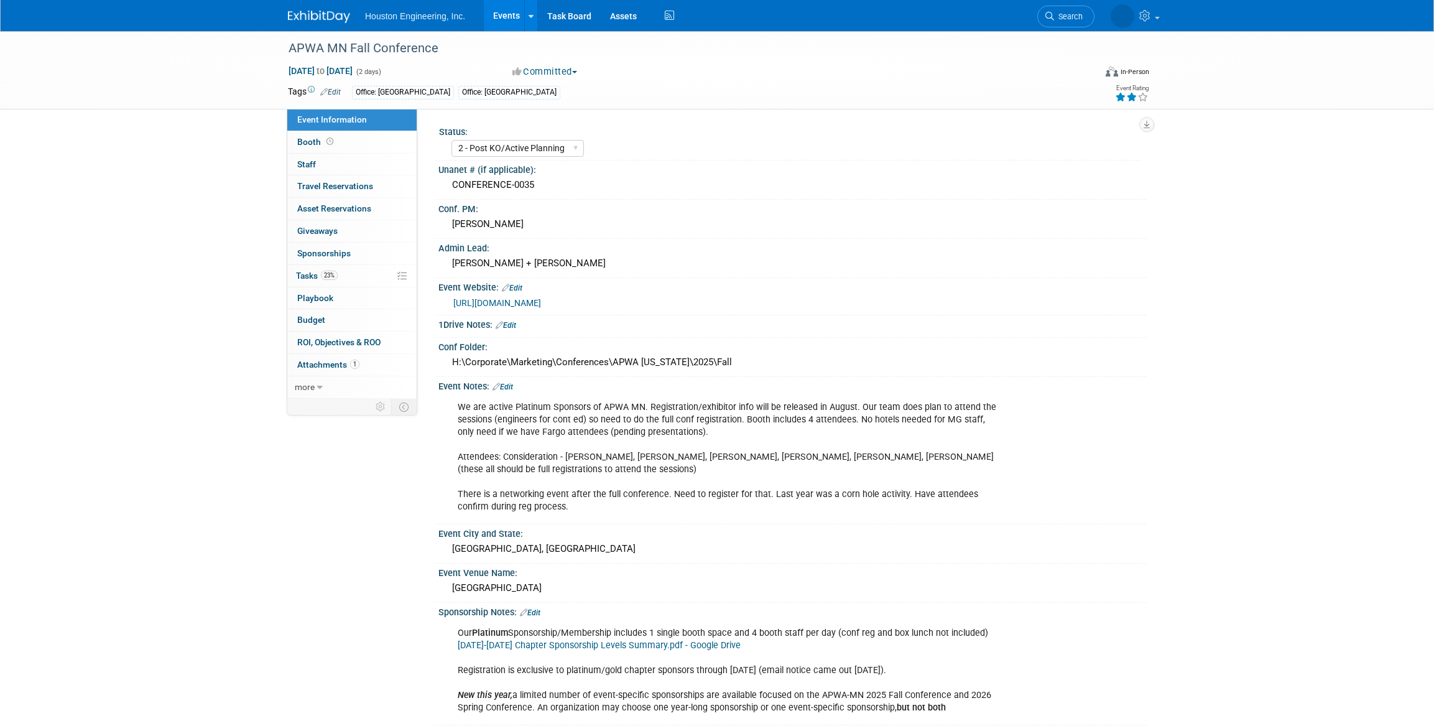
select select "2 - Post KO/Active Planning"
select select "Pending"
select select "Multi-sector/Any/All"
